Goal: Task Accomplishment & Management: Use online tool/utility

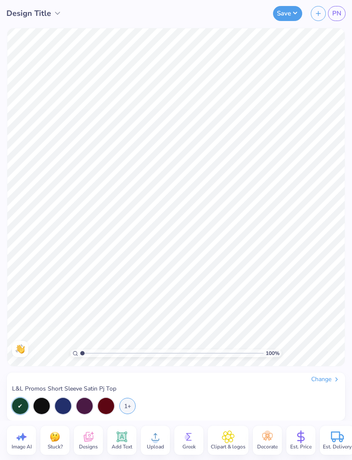
click at [156, 445] on span "Upload" at bounding box center [155, 446] width 17 height 7
click at [153, 441] on circle at bounding box center [155, 440] width 6 height 6
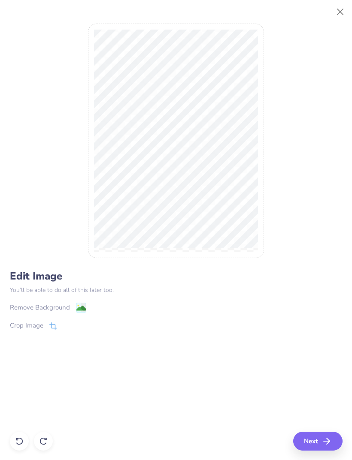
click at [336, 10] on button "Close" at bounding box center [340, 12] width 16 height 16
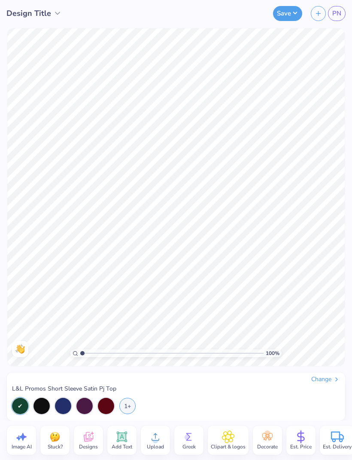
click at [155, 443] on span "Upload" at bounding box center [155, 446] width 17 height 7
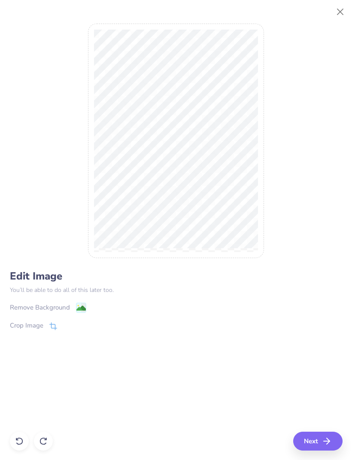
click at [81, 310] on image at bounding box center [80, 308] width 9 height 9
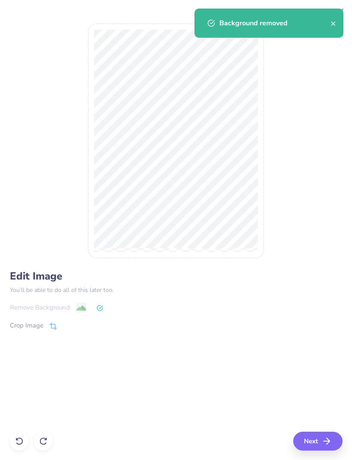
click at [318, 439] on button "Next" at bounding box center [317, 441] width 49 height 19
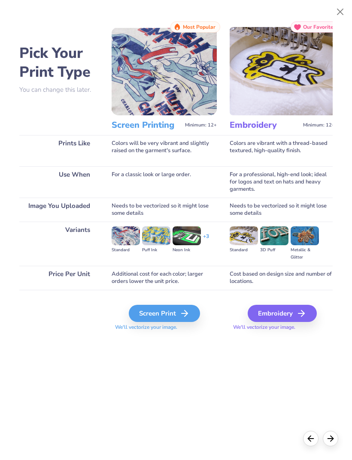
click at [187, 316] on icon at bounding box center [184, 313] width 10 height 10
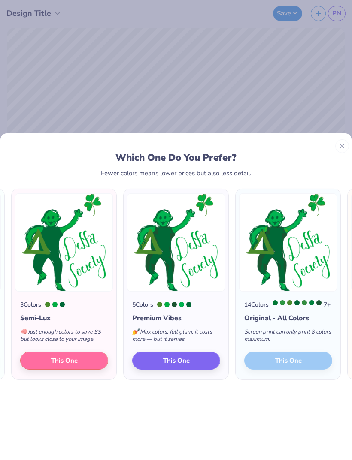
click at [85, 356] on button "This One" at bounding box center [64, 360] width 88 height 18
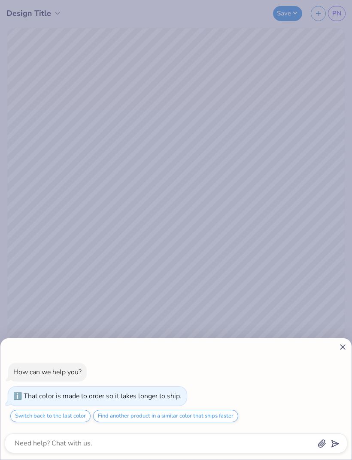
click at [343, 350] on icon at bounding box center [342, 347] width 9 height 9
type textarea "x"
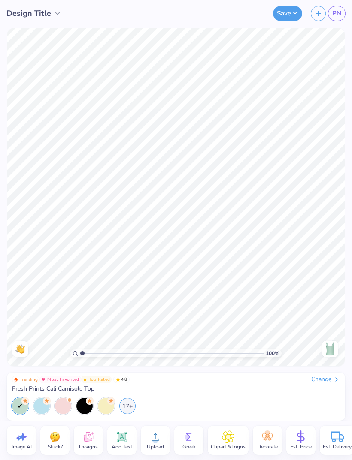
click at [153, 446] on span "Upload" at bounding box center [155, 446] width 17 height 7
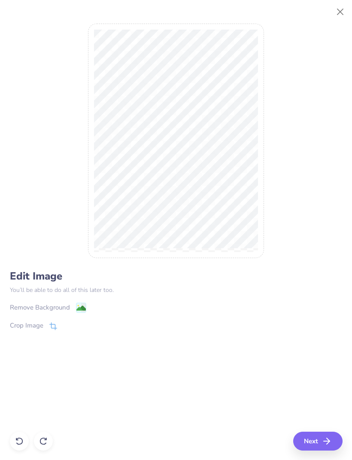
click at [78, 304] on rect at bounding box center [81, 308] width 10 height 10
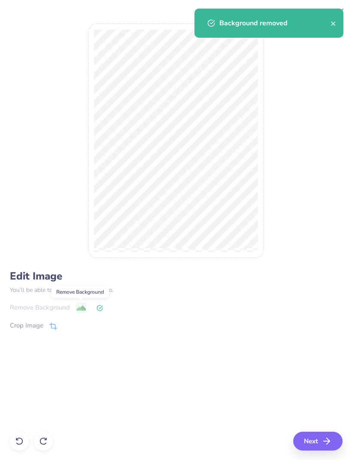
click at [331, 25] on icon "close" at bounding box center [333, 23] width 6 height 7
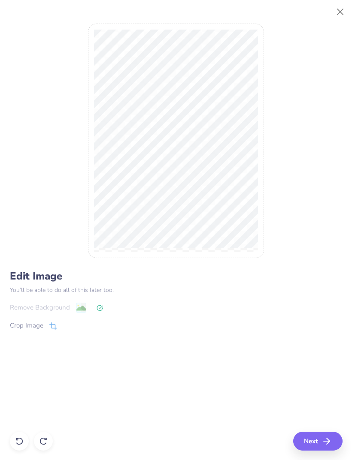
click at [316, 444] on button "Next" at bounding box center [317, 441] width 49 height 19
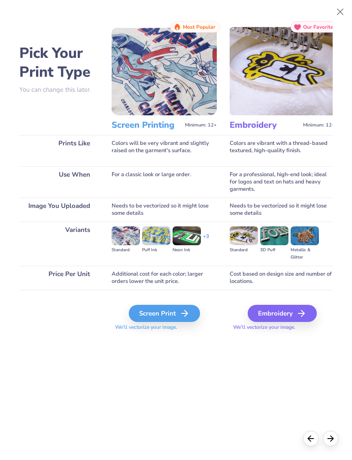
click at [178, 313] on div "Screen Print" at bounding box center [164, 313] width 71 height 17
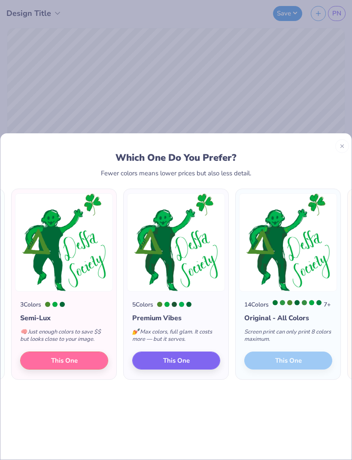
click at [134, 407] on div "Which One Do You Prefer? Fewer colors means lower prices but also less detail. …" at bounding box center [175, 299] width 351 height 322
click at [85, 353] on button "This One" at bounding box center [64, 360] width 88 height 18
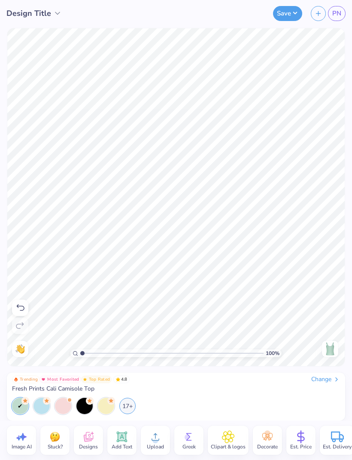
click at [280, 15] on button "Save" at bounding box center [287, 13] width 29 height 15
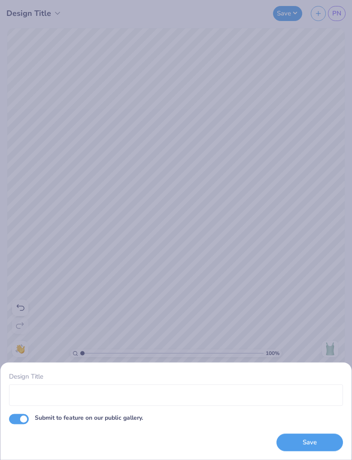
click at [23, 422] on input "Submit to feature on our public gallery." at bounding box center [19, 419] width 20 height 10
checkbox input "false"
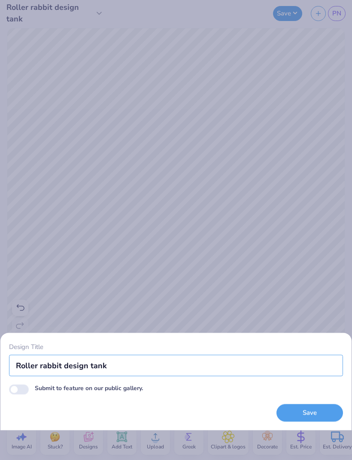
type input "Roller rabbit design tank"
click at [320, 414] on button "Save" at bounding box center [309, 413] width 66 height 18
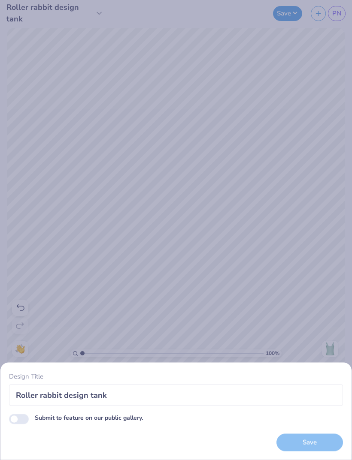
click at [310, 446] on div "Save" at bounding box center [309, 443] width 66 height 18
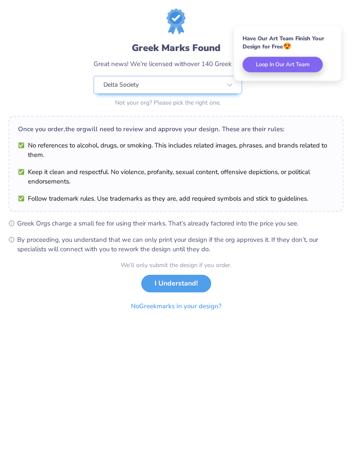
click at [190, 287] on button "I Understand!" at bounding box center [176, 284] width 70 height 18
